Goal: Find specific page/section: Find specific page/section

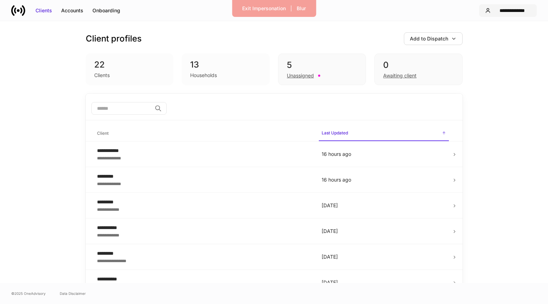
click at [525, 6] on button "**********" at bounding box center [508, 10] width 58 height 13
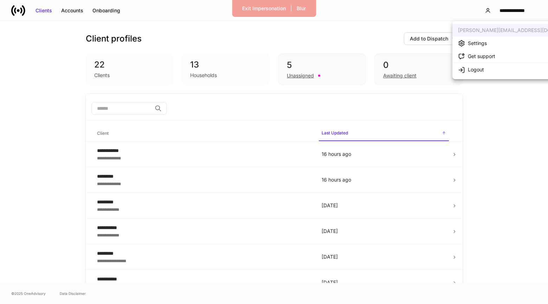
click at [476, 46] on div "Settings" at bounding box center [477, 43] width 19 height 7
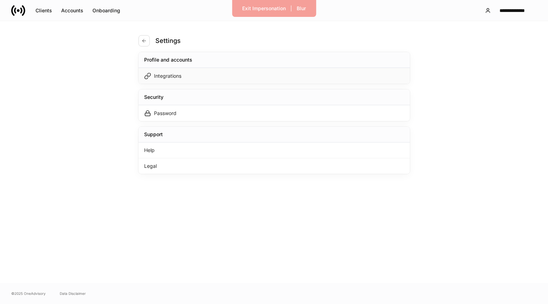
click at [182, 73] on div "Integrations" at bounding box center [273, 76] width 271 height 16
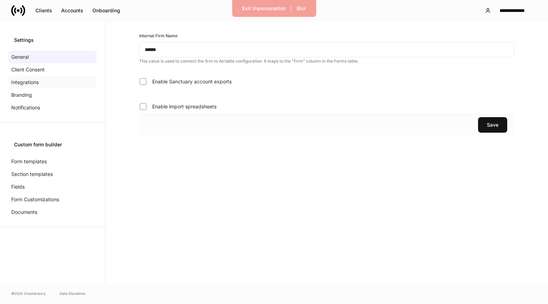
click at [50, 83] on div "Integrations" at bounding box center [52, 82] width 88 height 13
